Goal: Navigation & Orientation: Find specific page/section

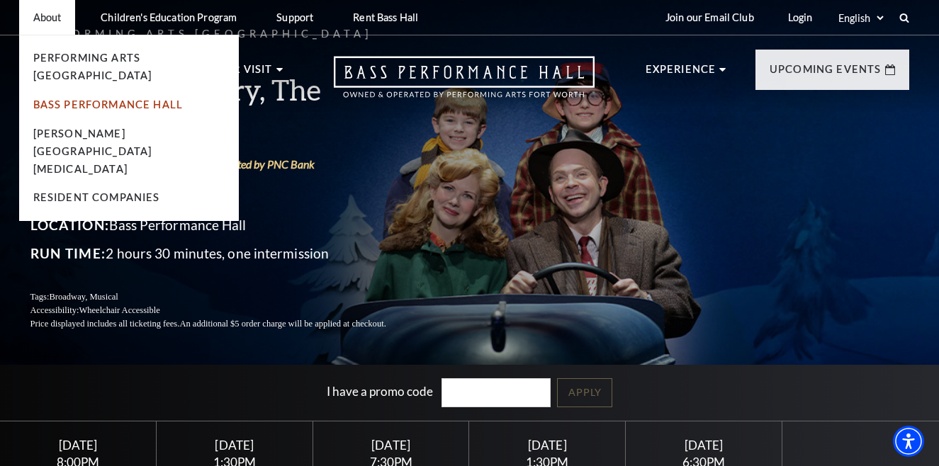
click at [72, 98] on link "Bass Performance Hall" at bounding box center [108, 104] width 150 height 12
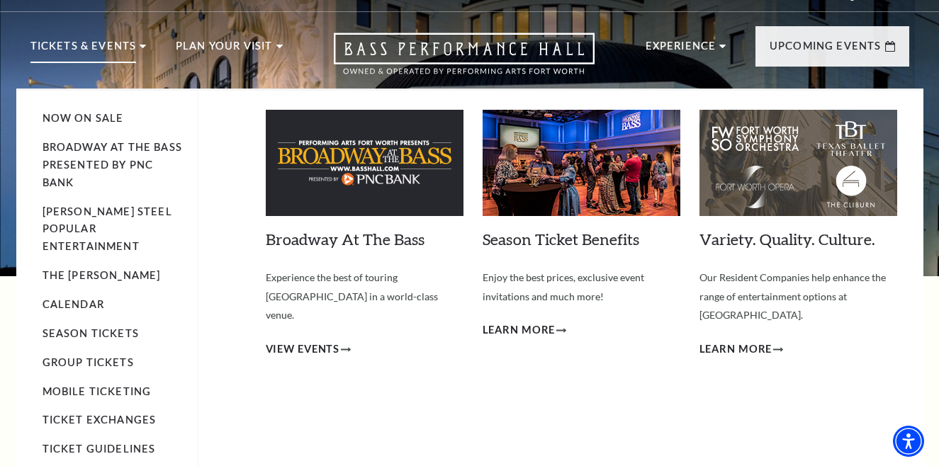
scroll to position [19, 0]
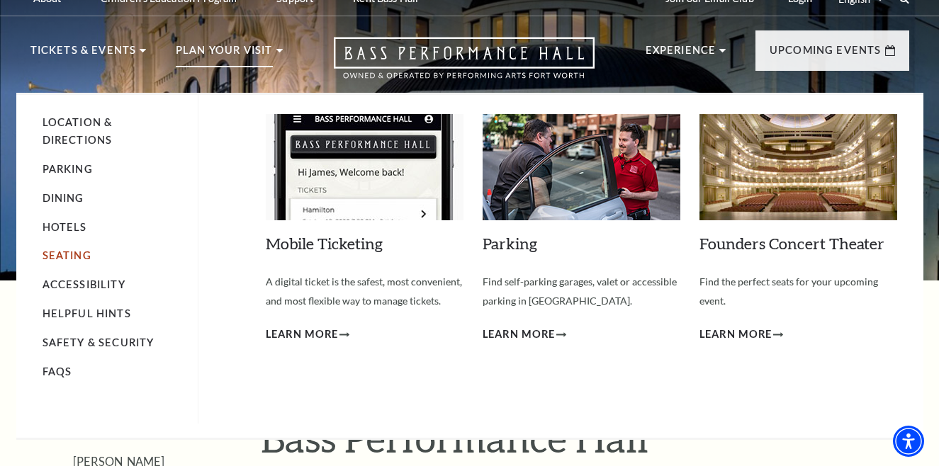
click at [72, 249] on link "Seating" at bounding box center [67, 255] width 49 height 12
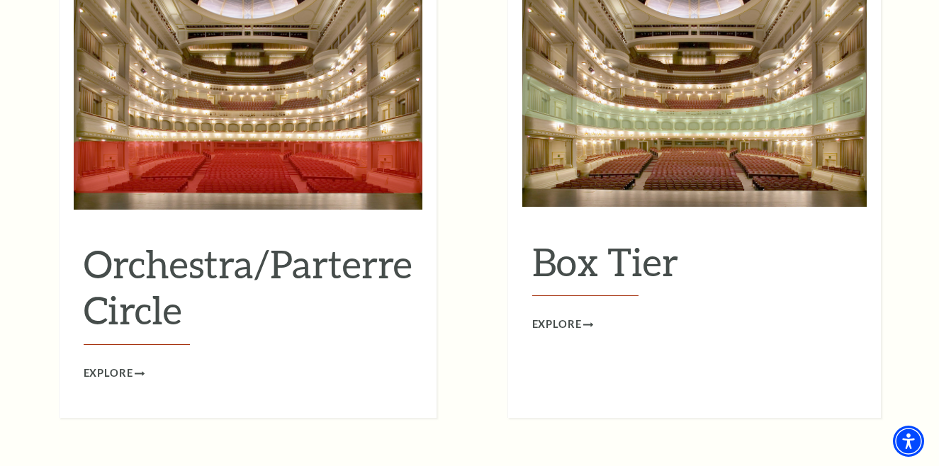
scroll to position [1309, 0]
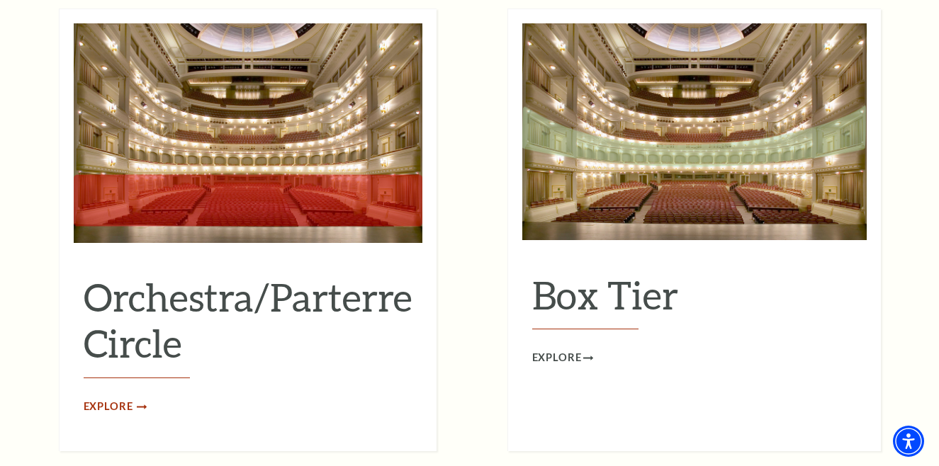
click at [98, 398] on span "Explore" at bounding box center [109, 407] width 50 height 18
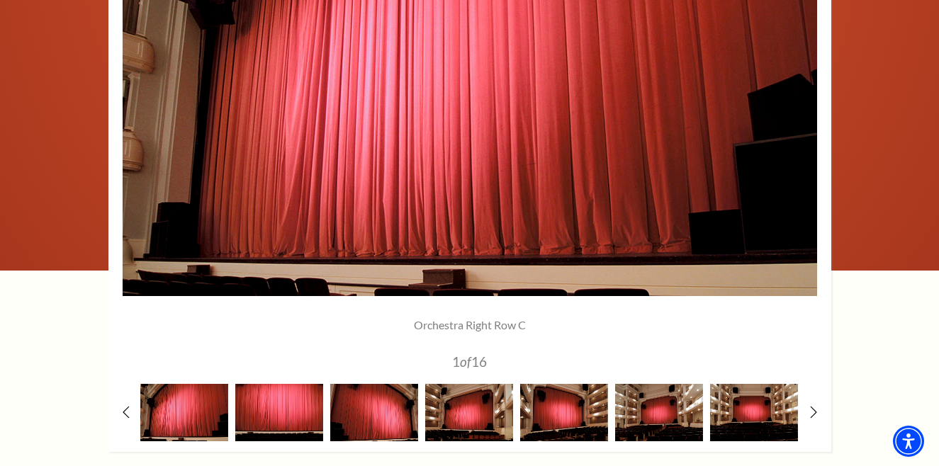
scroll to position [453, 0]
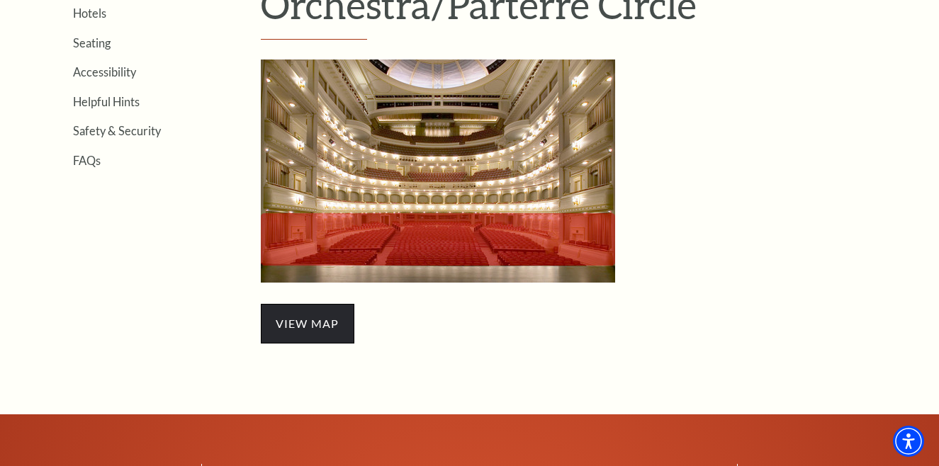
click at [323, 321] on span "view map" at bounding box center [308, 324] width 94 height 40
